Goal: Transaction & Acquisition: Purchase product/service

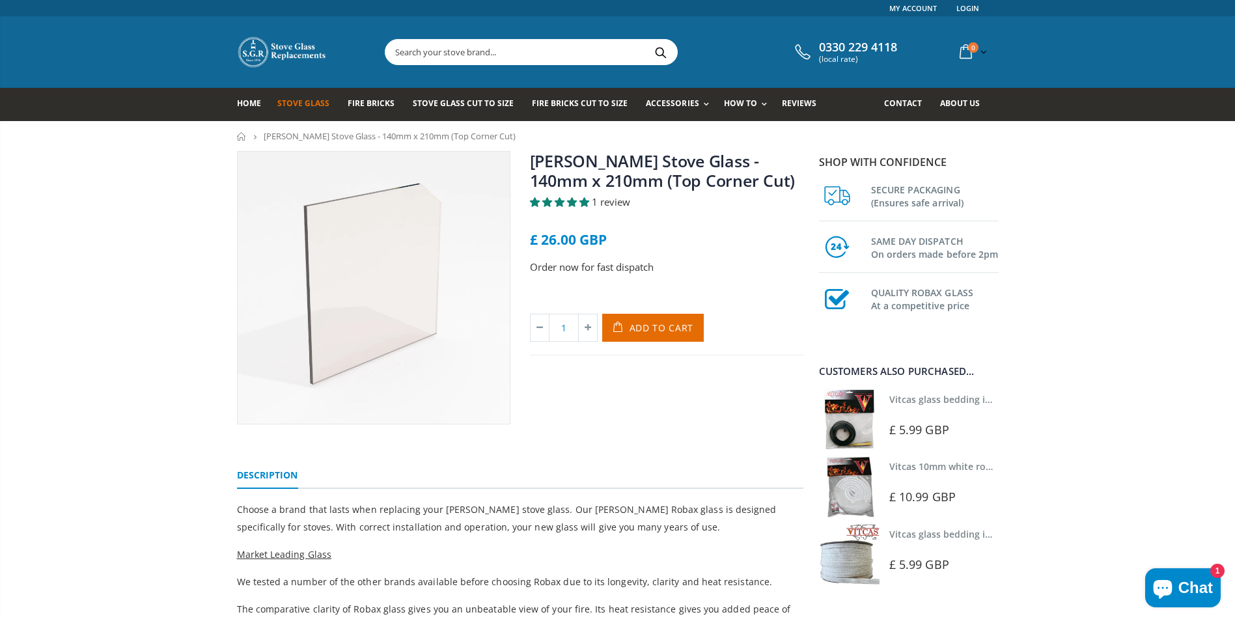
click at [303, 104] on span "Stove Glass" at bounding box center [303, 103] width 52 height 11
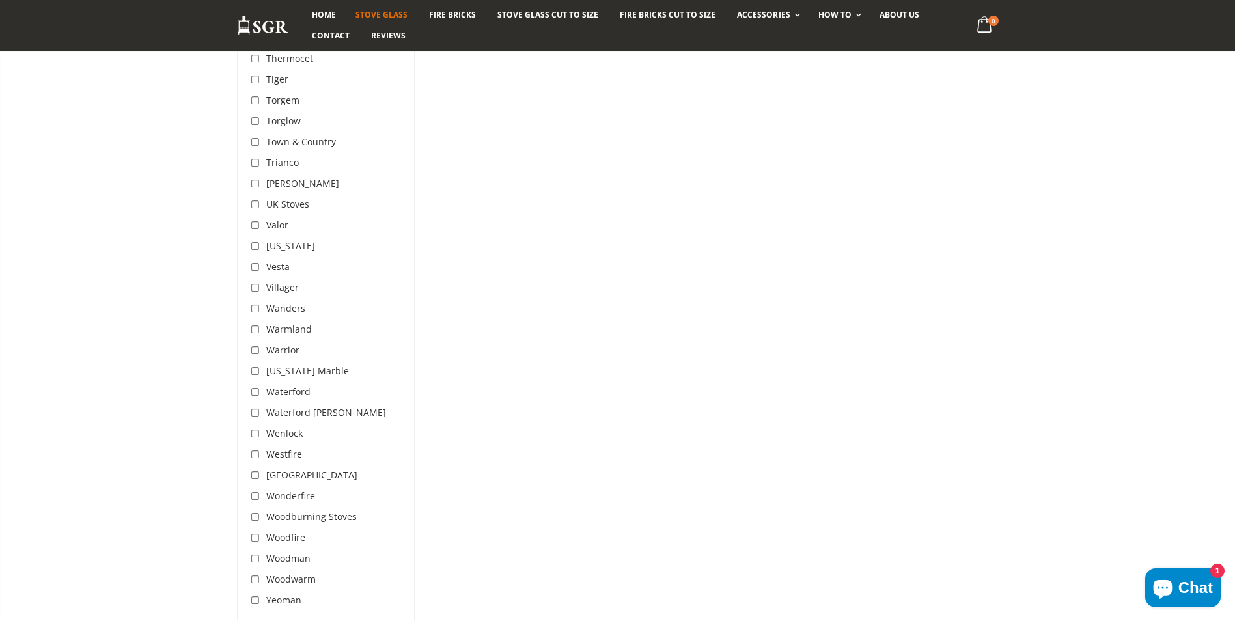
scroll to position [4008, 0]
click at [255, 594] on input "checkbox" at bounding box center [257, 600] width 13 height 13
checkbox input "true"
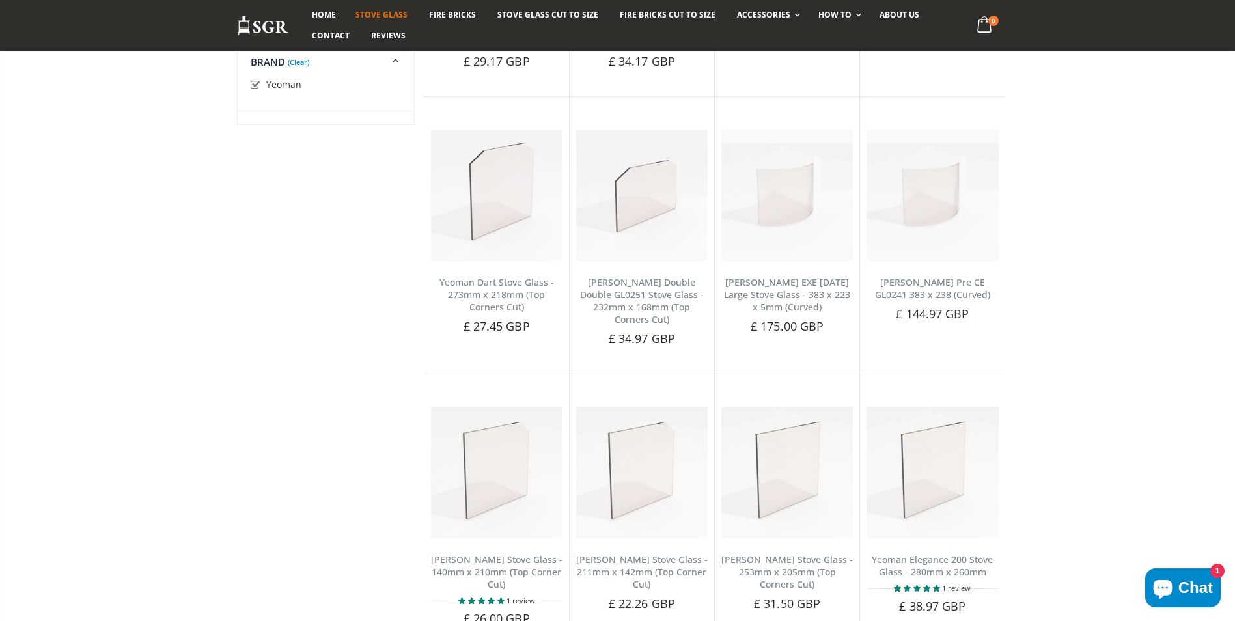
scroll to position [1266, 0]
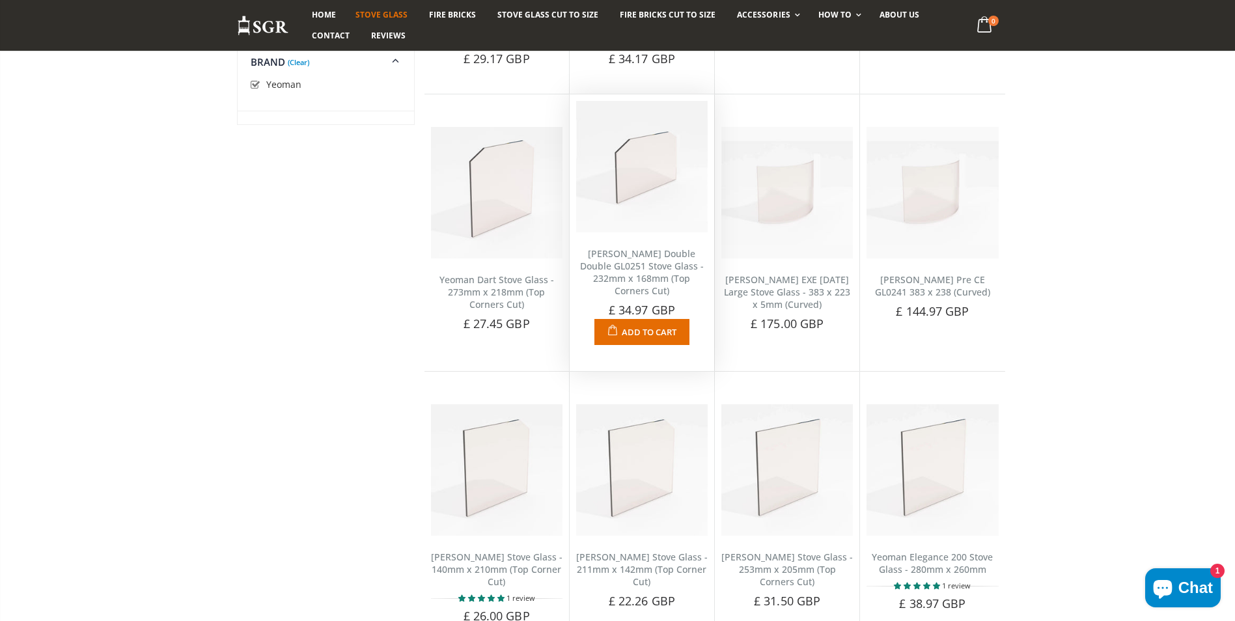
click at [649, 207] on img at bounding box center [642, 167] width 132 height 132
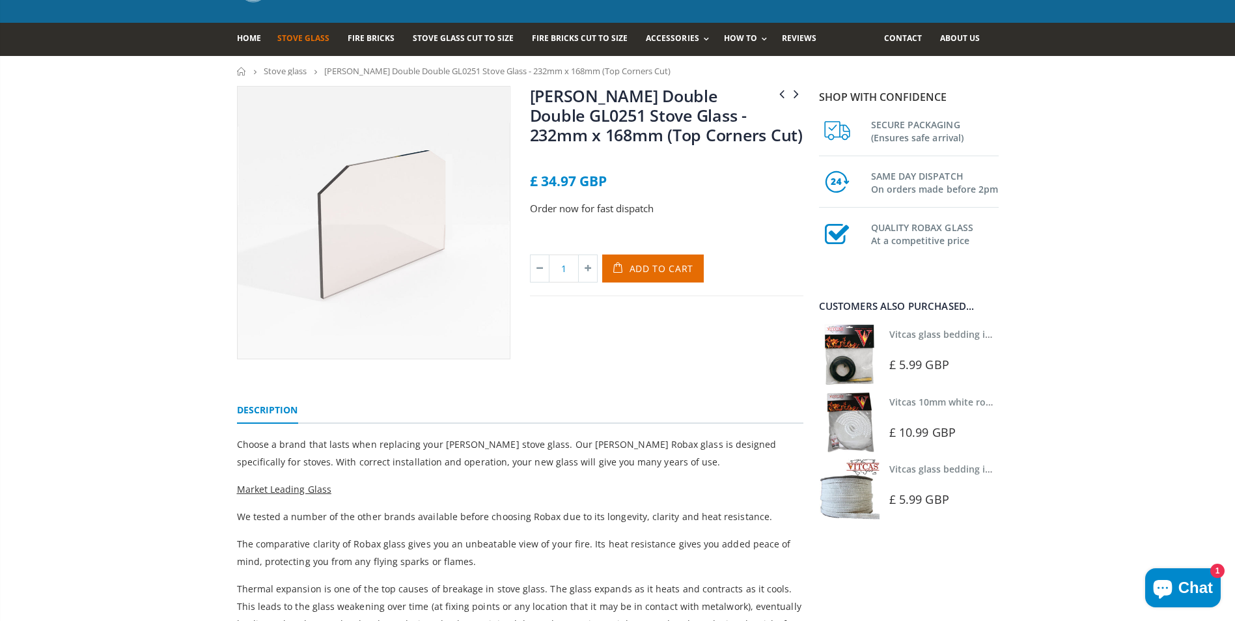
scroll to position [66, 0]
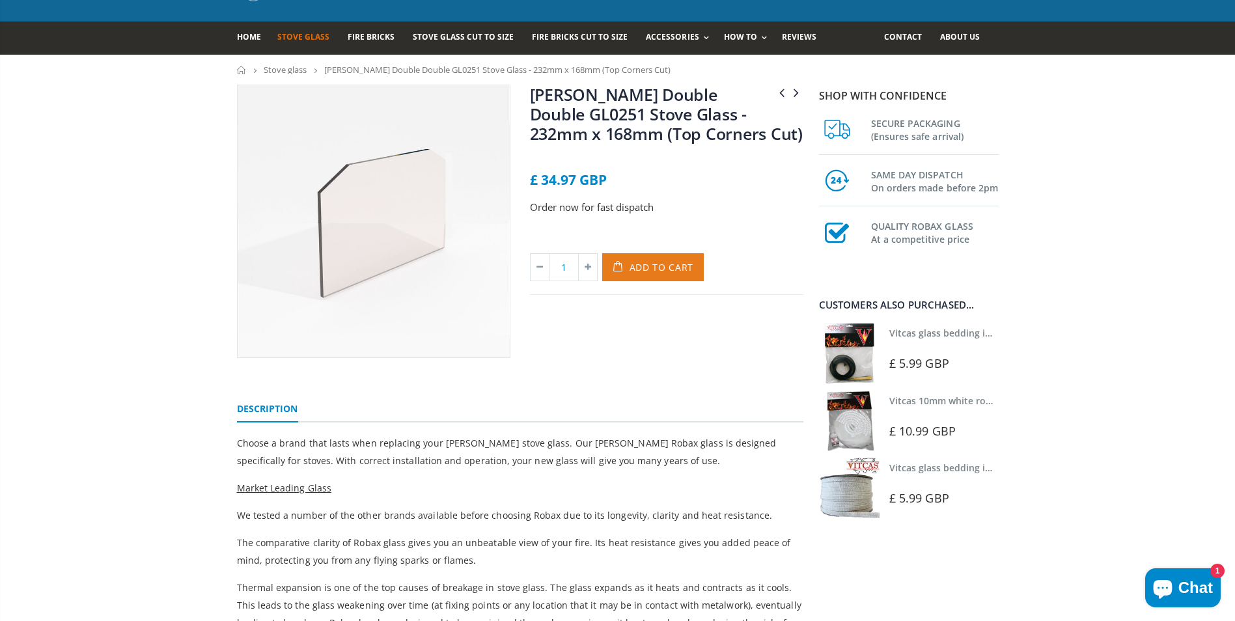
click at [656, 272] on span "Add to Cart" at bounding box center [662, 267] width 64 height 12
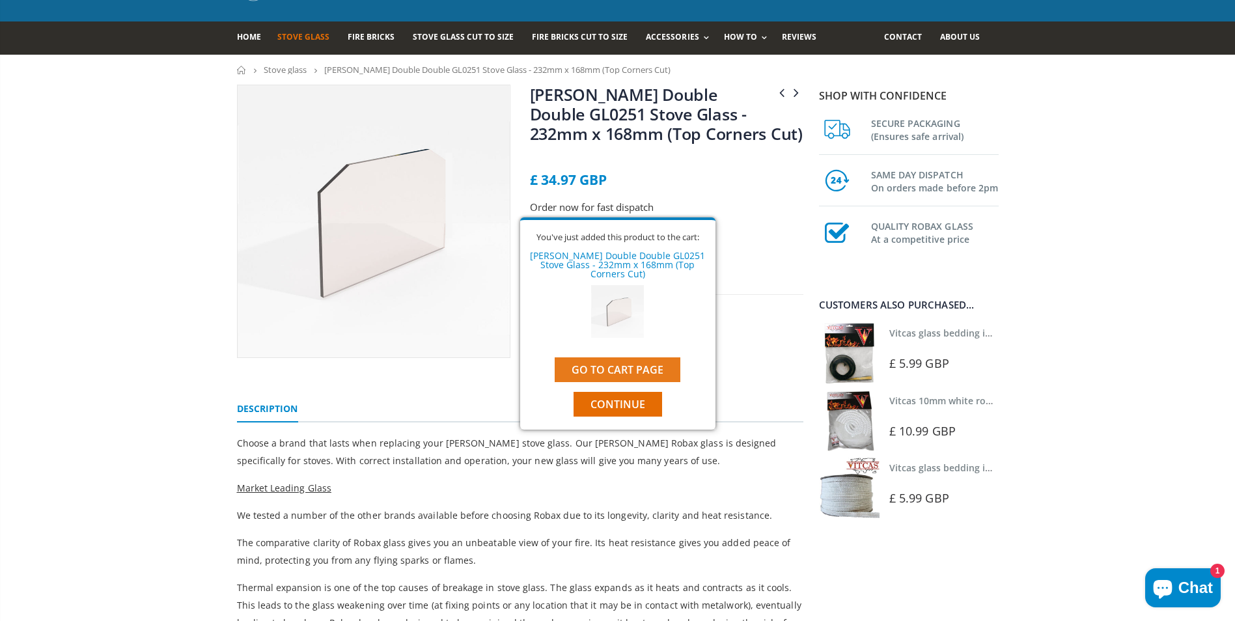
click at [634, 369] on link "Go to cart page" at bounding box center [618, 369] width 126 height 25
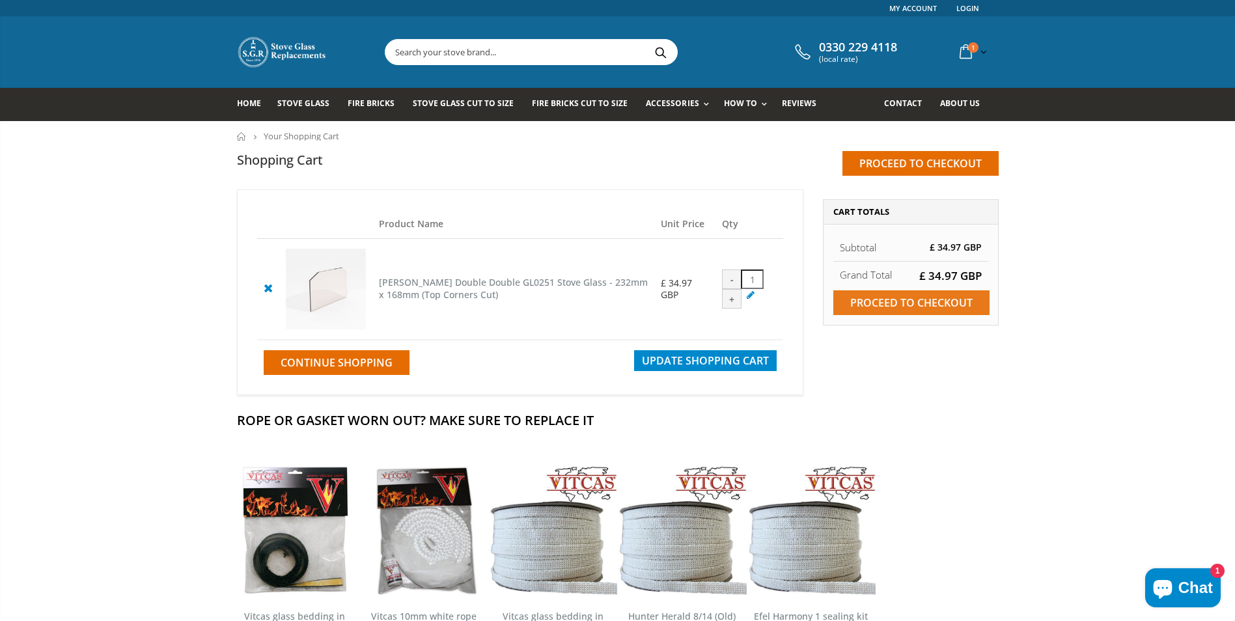
click at [881, 297] on input "Proceed to checkout" at bounding box center [911, 302] width 156 height 25
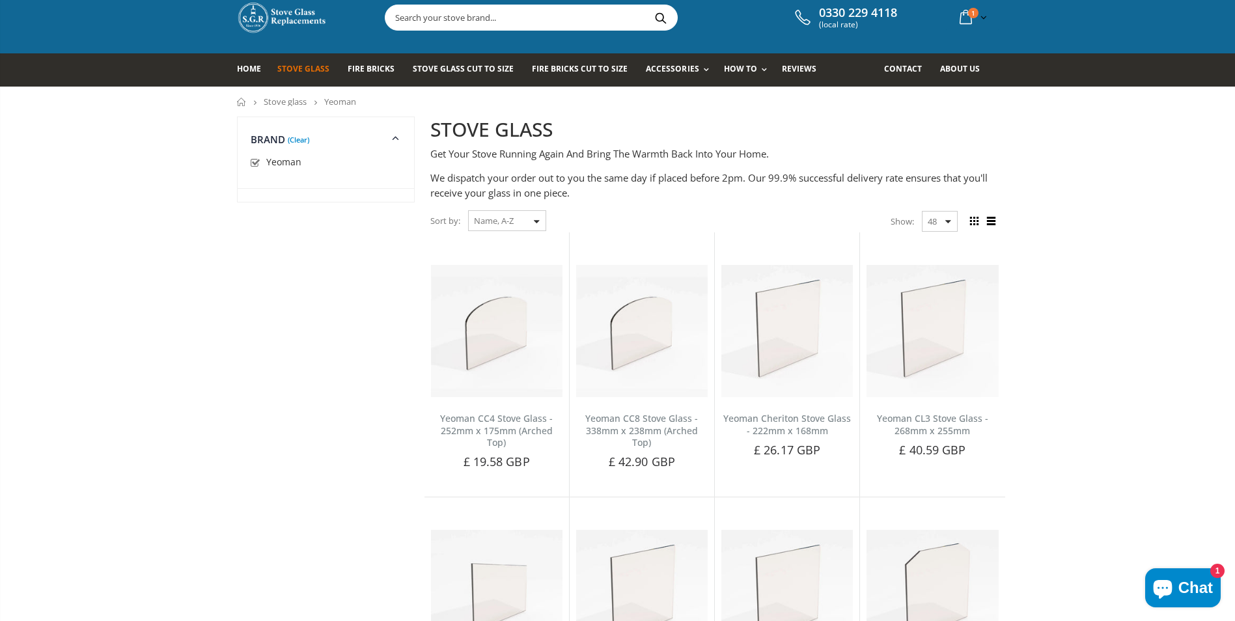
scroll to position [27, 0]
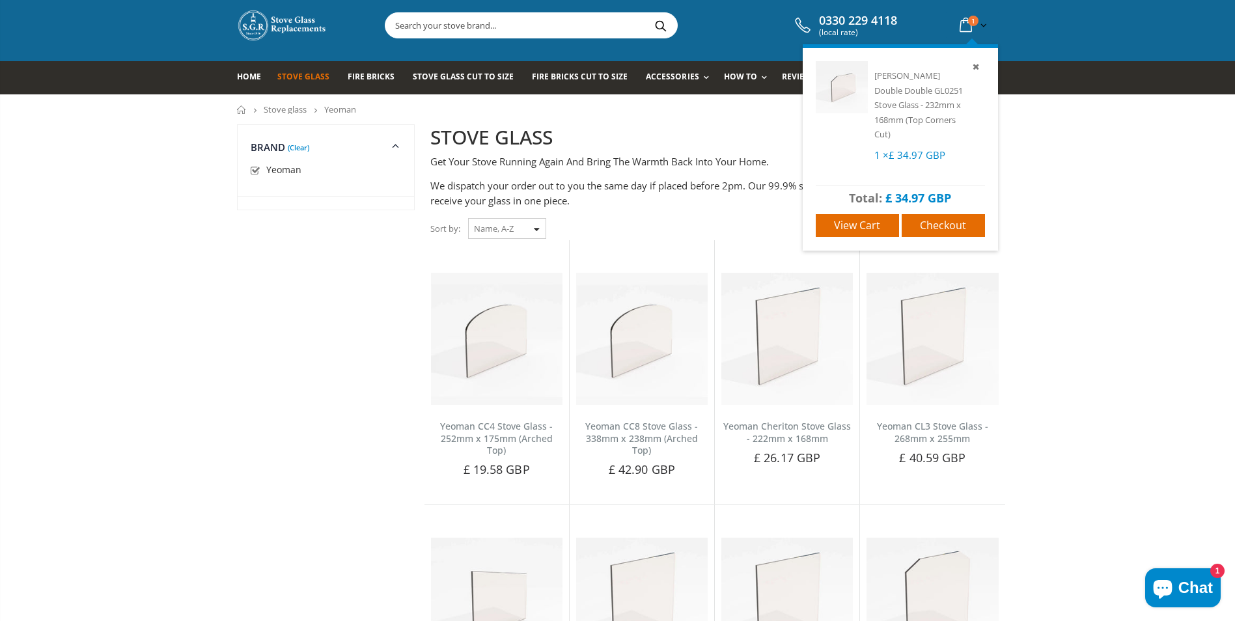
click at [965, 28] on icon at bounding box center [966, 25] width 23 height 23
click at [924, 216] on link "Checkout" at bounding box center [943, 225] width 83 height 23
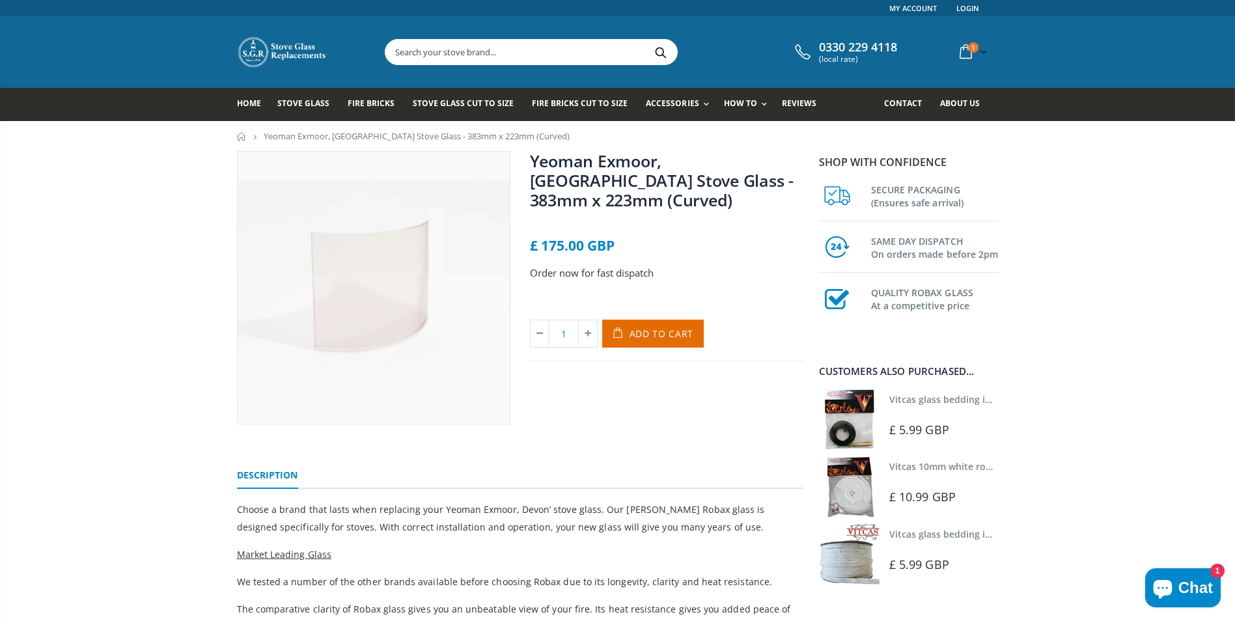
click at [456, 57] on input "text" at bounding box center [604, 52] width 438 height 25
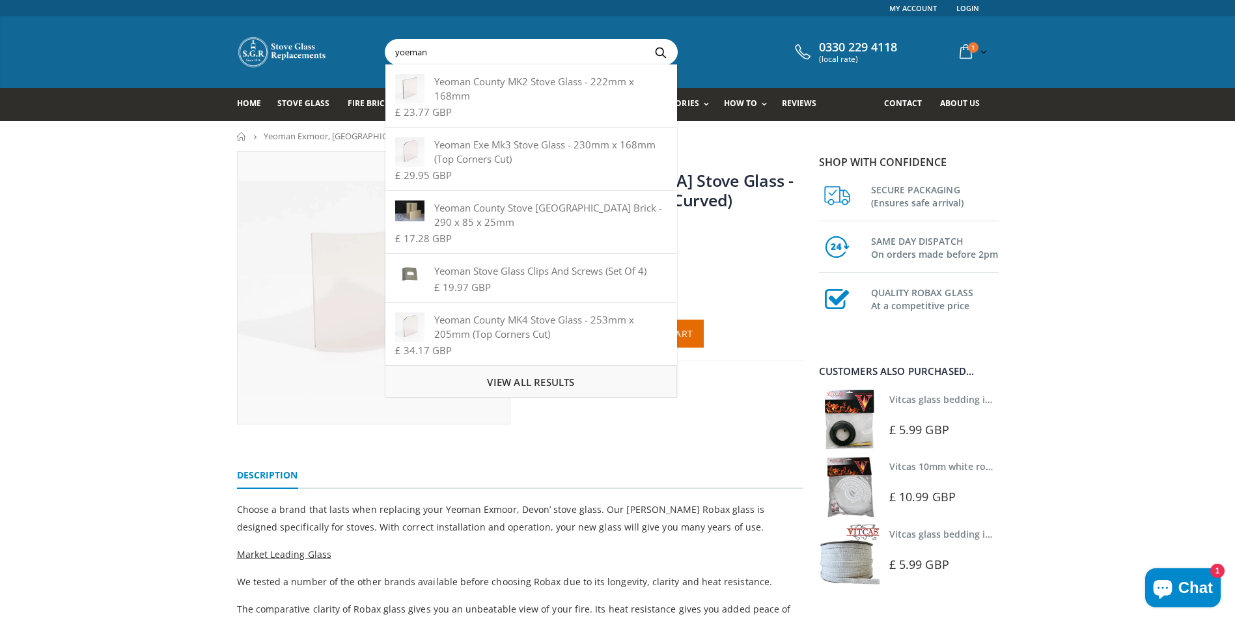
type input "yoeman"
click at [533, 382] on span "View all results" at bounding box center [530, 382] width 87 height 13
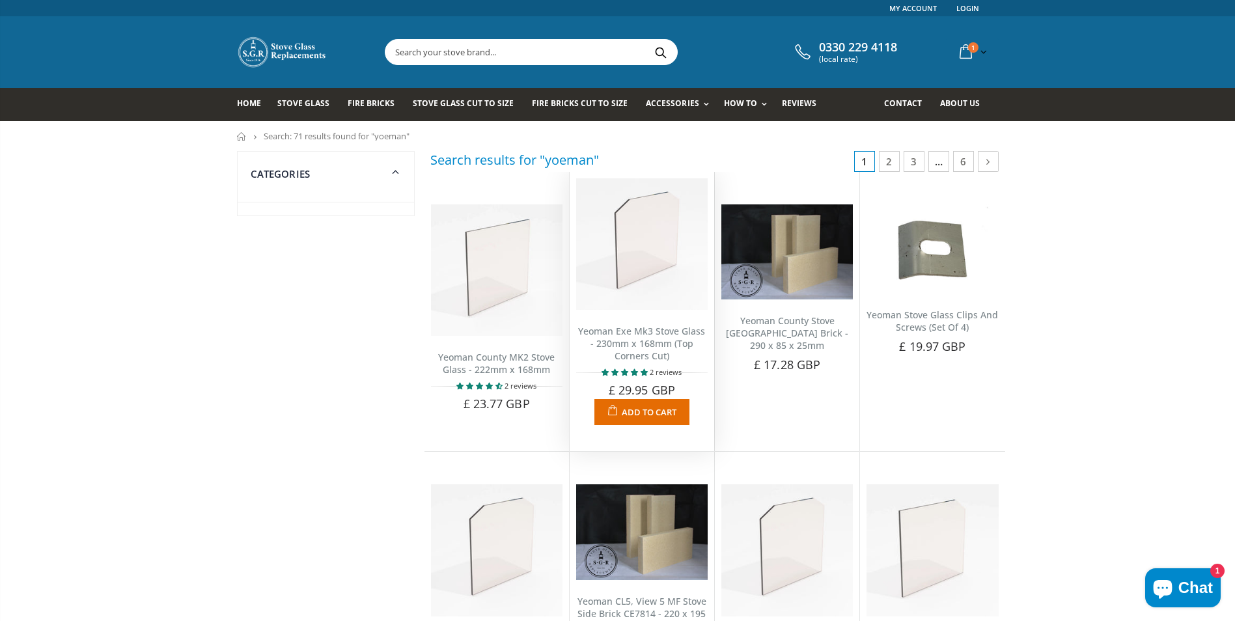
click at [624, 263] on img at bounding box center [642, 244] width 132 height 132
